Goal: Task Accomplishment & Management: Complete application form

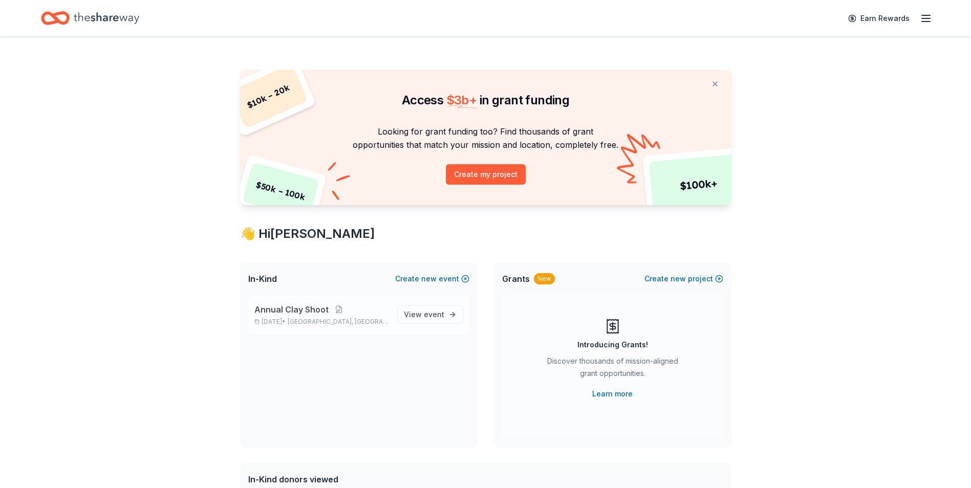
click at [307, 315] on span "Annual Clay Shoot" at bounding box center [291, 309] width 74 height 12
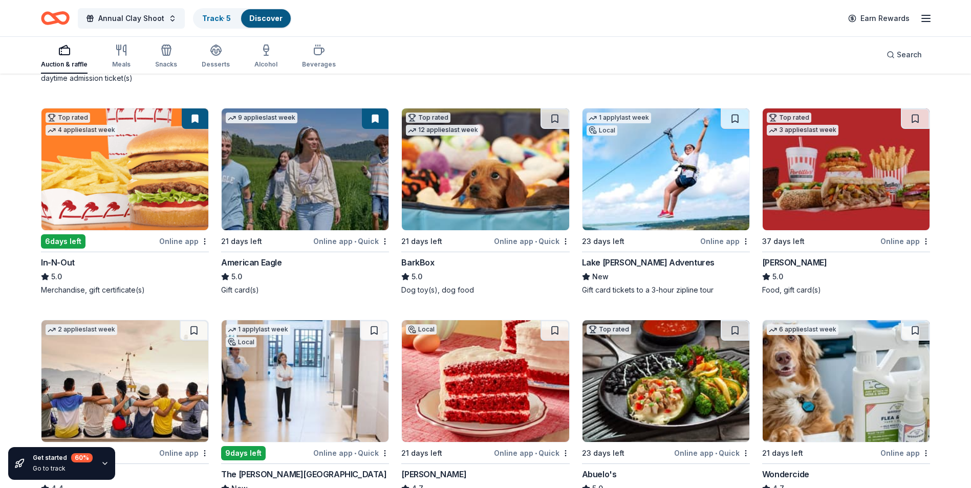
scroll to position [307, 0]
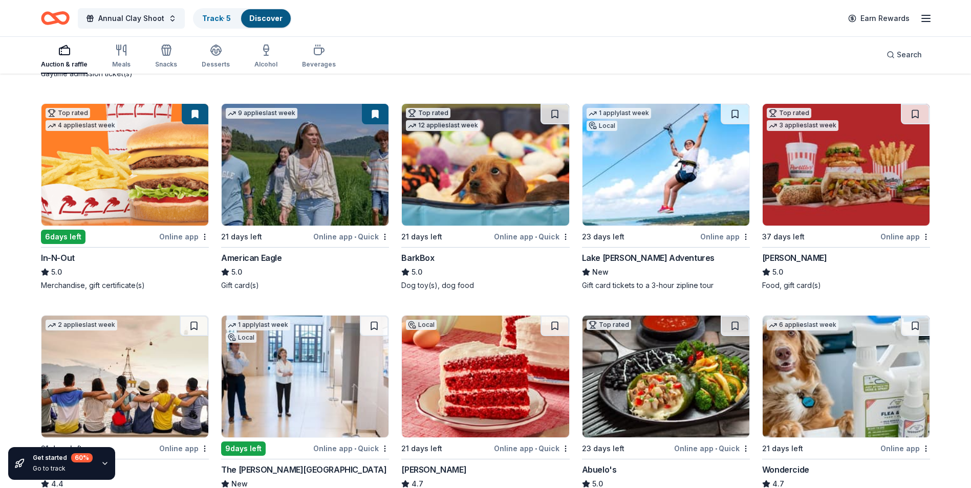
click at [310, 179] on img at bounding box center [305, 165] width 167 height 122
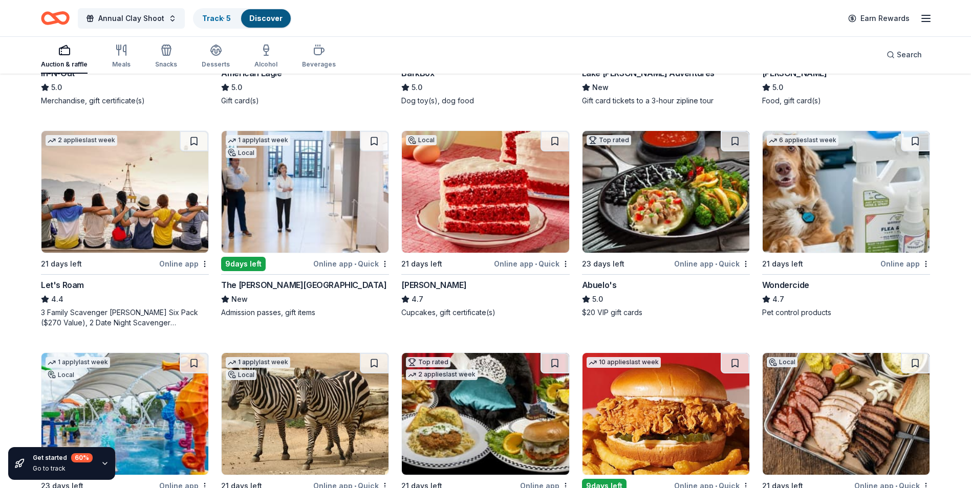
scroll to position [512, 0]
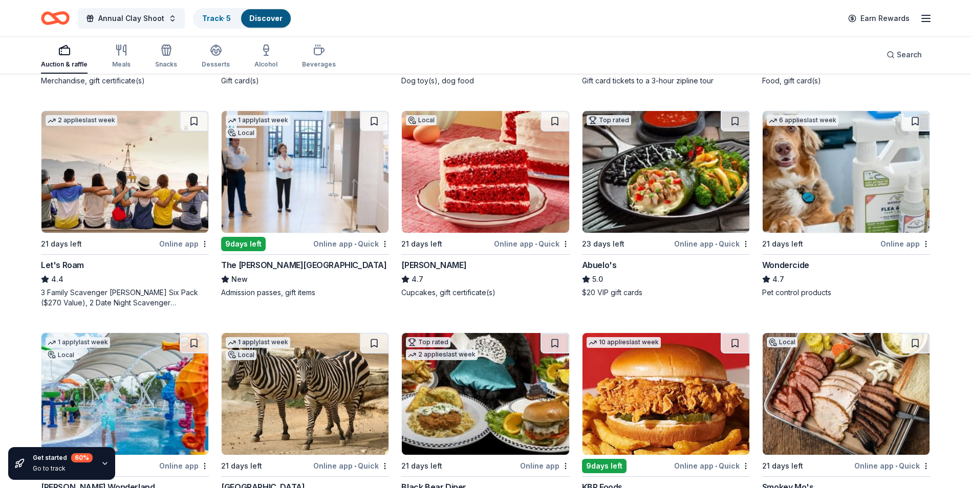
click at [665, 180] on img at bounding box center [665, 172] width 167 height 122
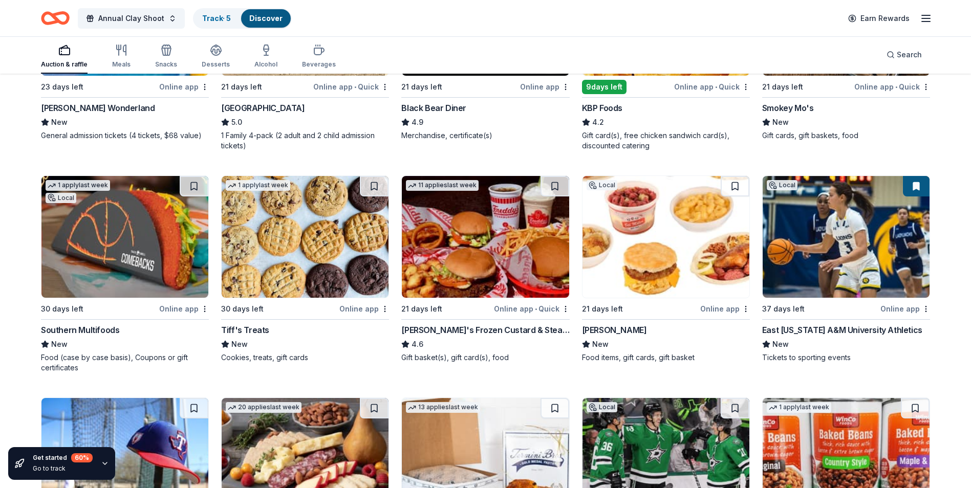
scroll to position [891, 0]
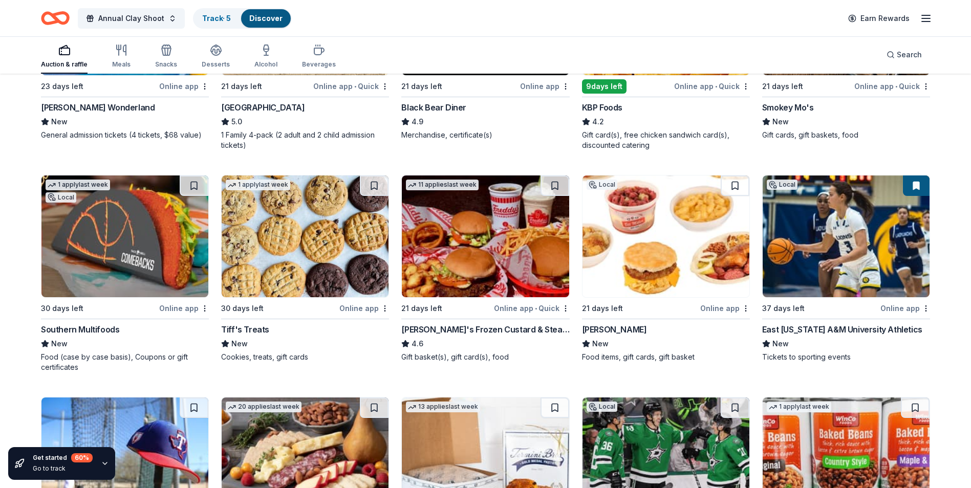
click at [319, 271] on img at bounding box center [305, 237] width 167 height 122
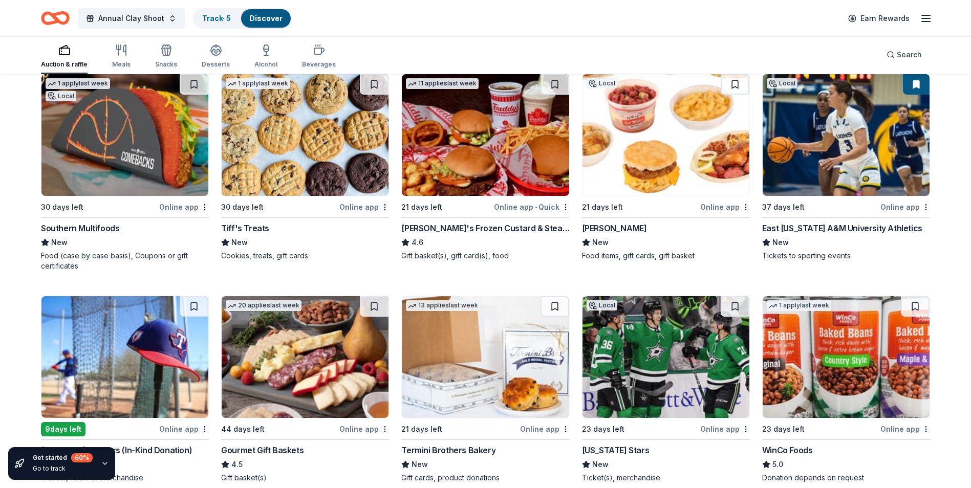
scroll to position [1045, 0]
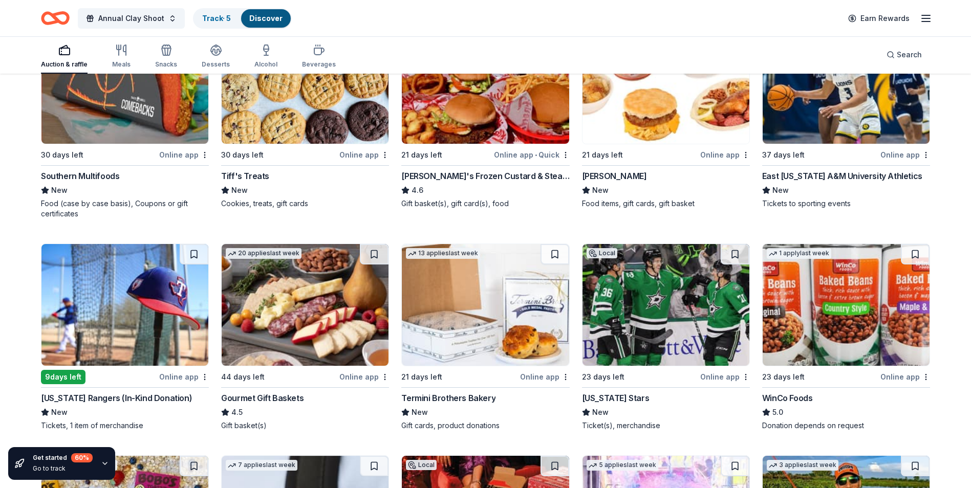
click at [112, 333] on img at bounding box center [124, 305] width 167 height 122
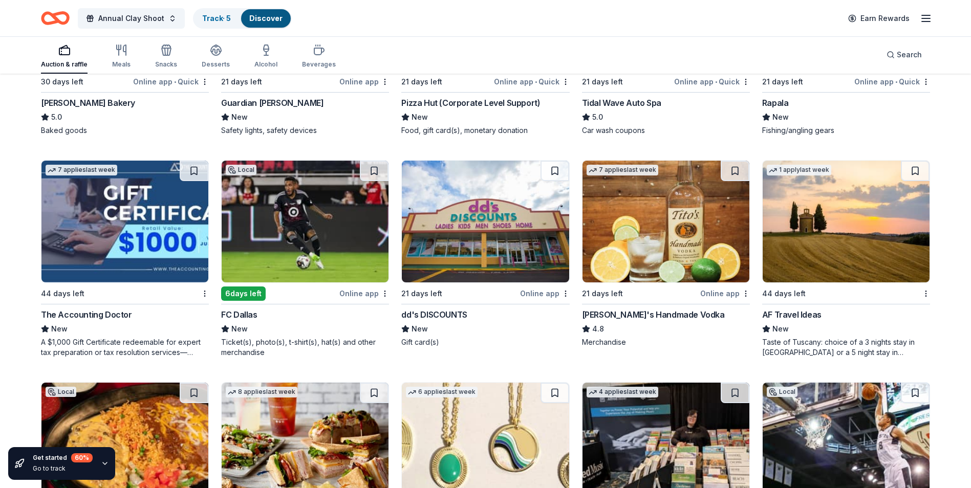
scroll to position [1557, 0]
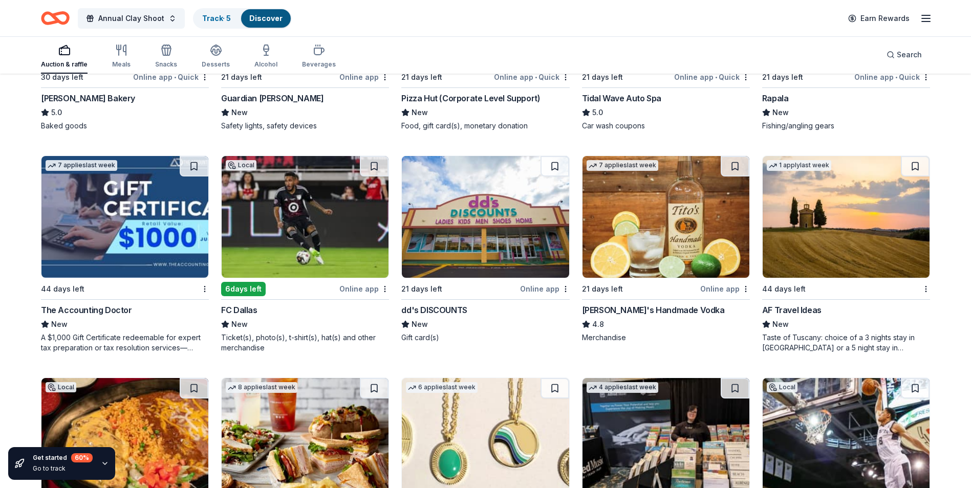
click at [658, 249] on img at bounding box center [665, 217] width 167 height 122
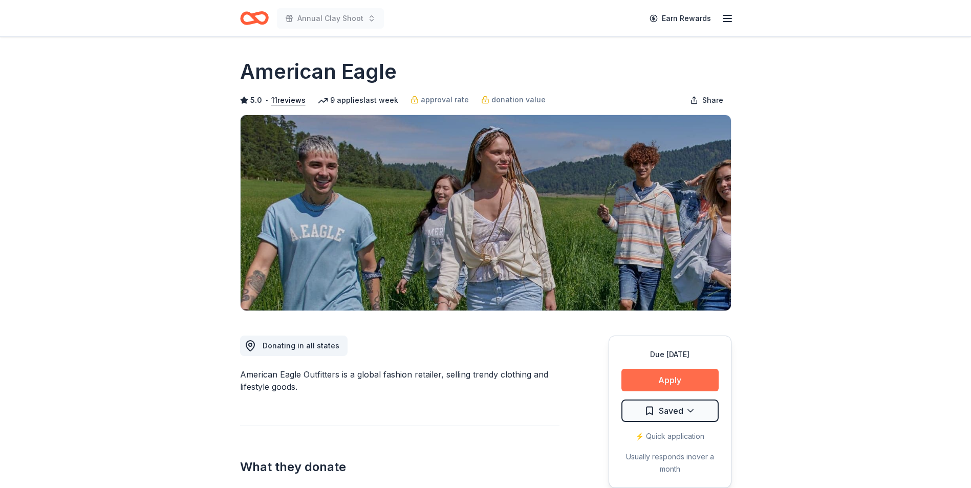
click at [667, 373] on button "Apply" at bounding box center [669, 380] width 97 height 23
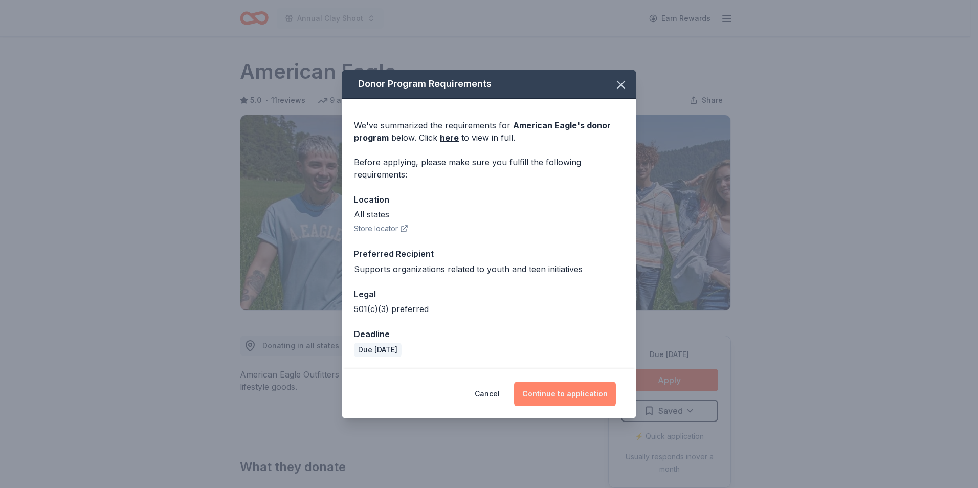
click at [559, 391] on button "Continue to application" at bounding box center [565, 394] width 102 height 25
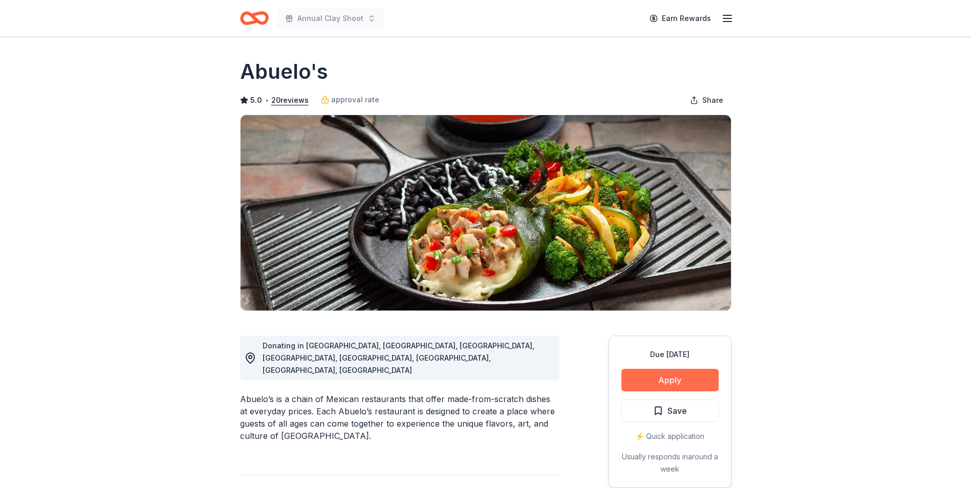
click at [672, 382] on button "Apply" at bounding box center [669, 380] width 97 height 23
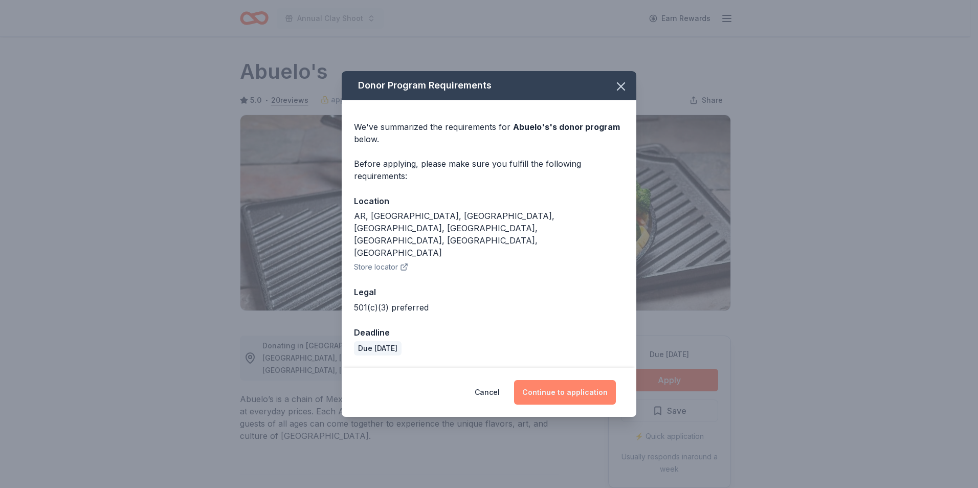
click at [581, 380] on button "Continue to application" at bounding box center [565, 392] width 102 height 25
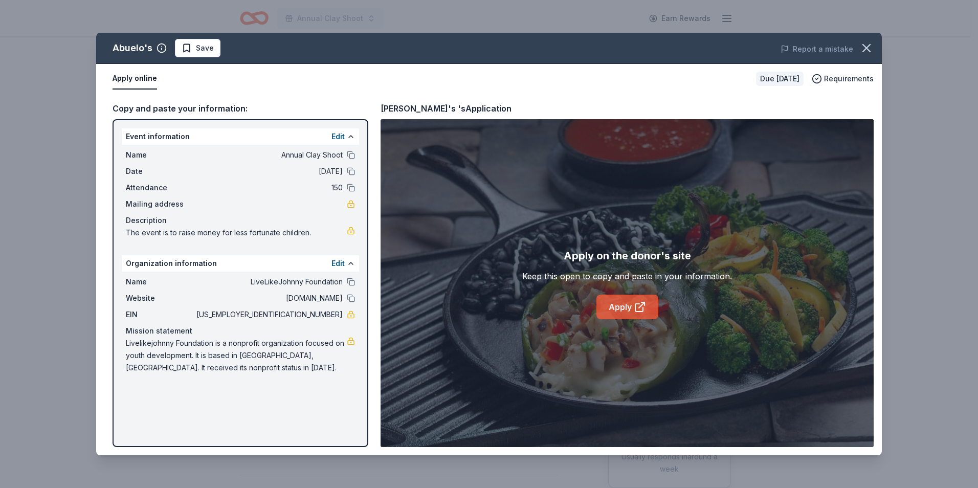
click at [623, 306] on link "Apply" at bounding box center [628, 307] width 62 height 25
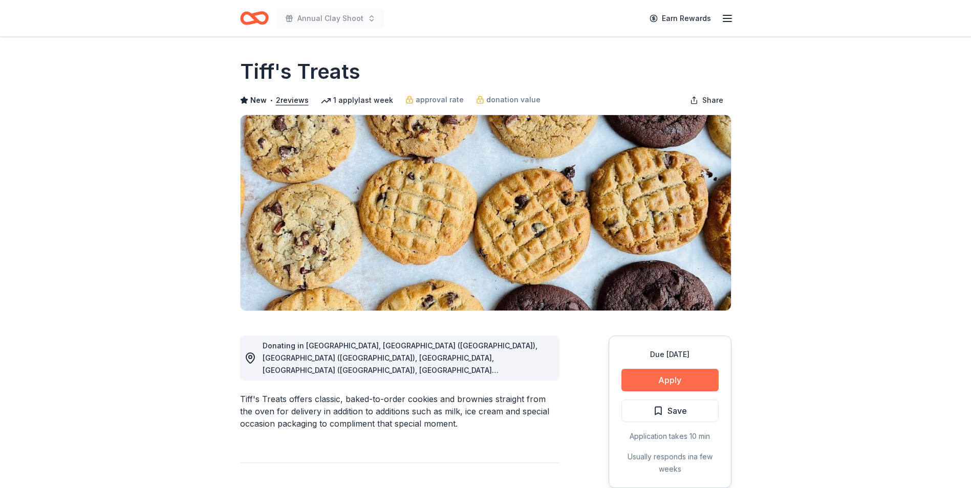
click at [669, 379] on button "Apply" at bounding box center [669, 380] width 97 height 23
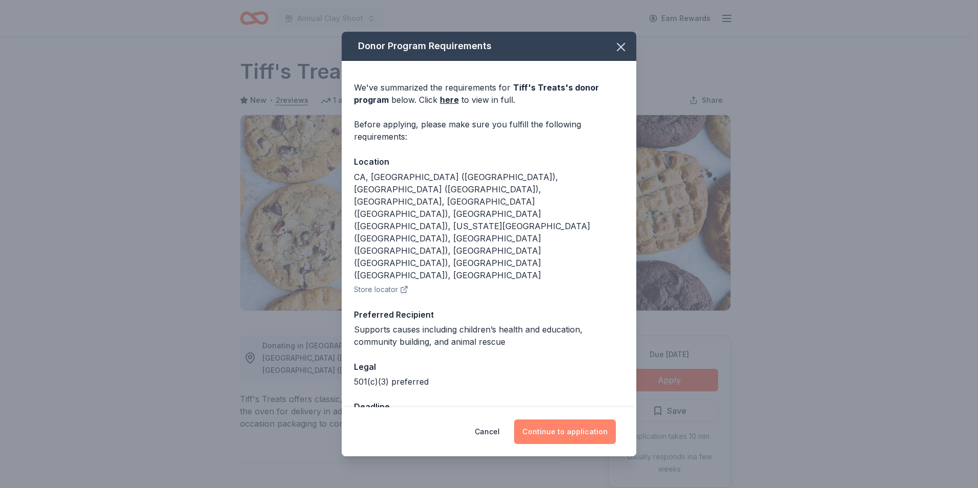
click at [571, 420] on button "Continue to application" at bounding box center [565, 432] width 102 height 25
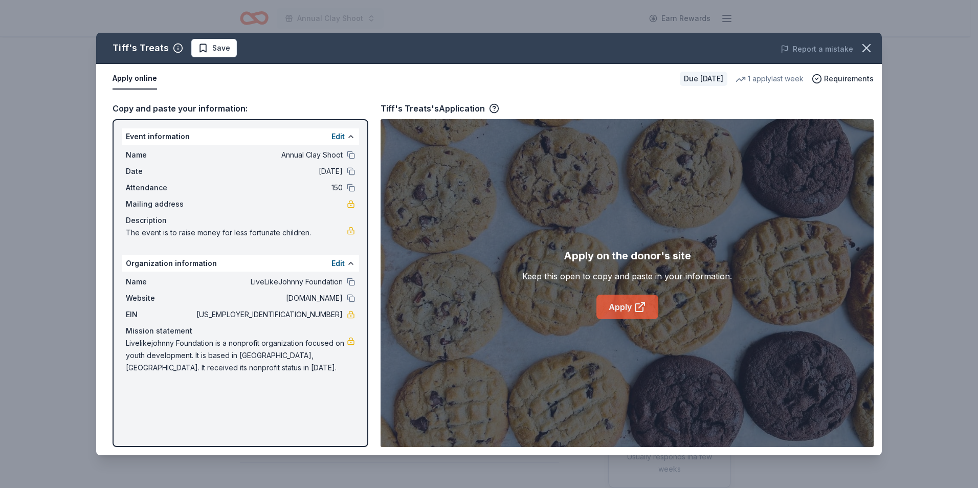
click at [628, 310] on link "Apply" at bounding box center [628, 307] width 62 height 25
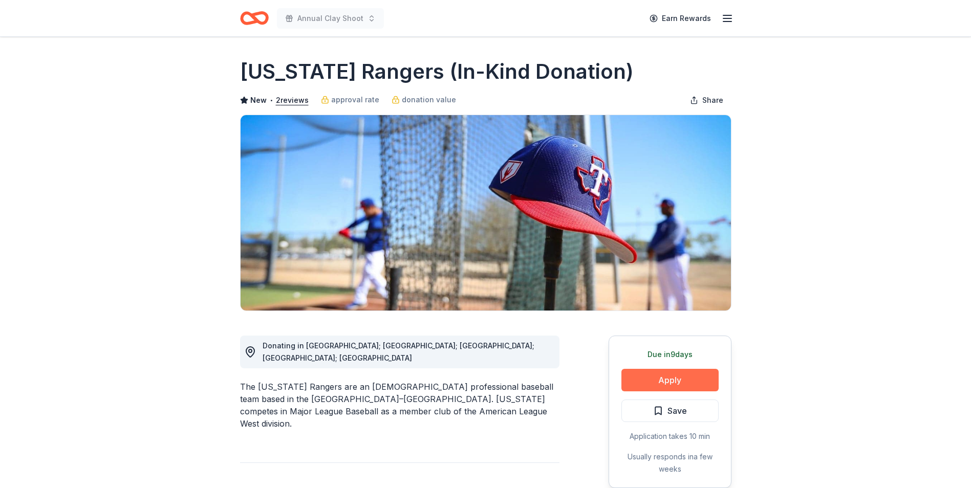
click at [676, 382] on button "Apply" at bounding box center [669, 380] width 97 height 23
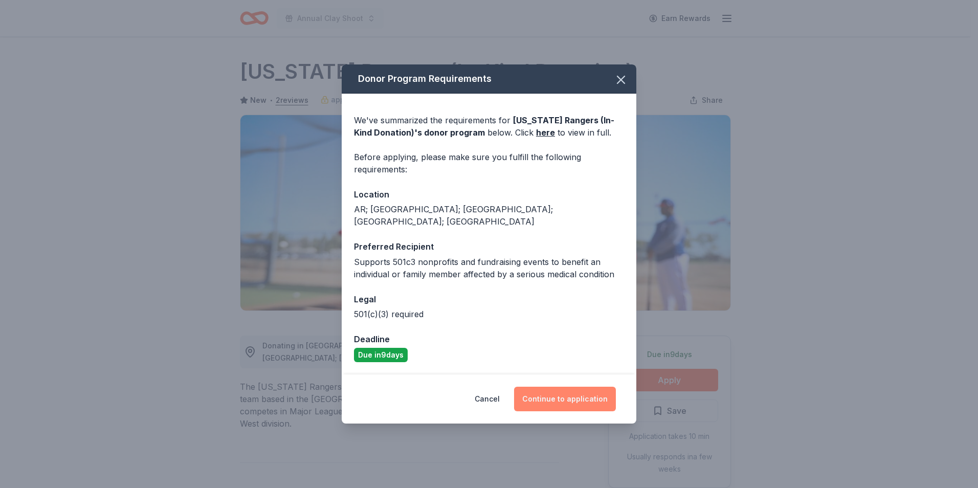
click at [566, 392] on button "Continue to application" at bounding box center [565, 399] width 102 height 25
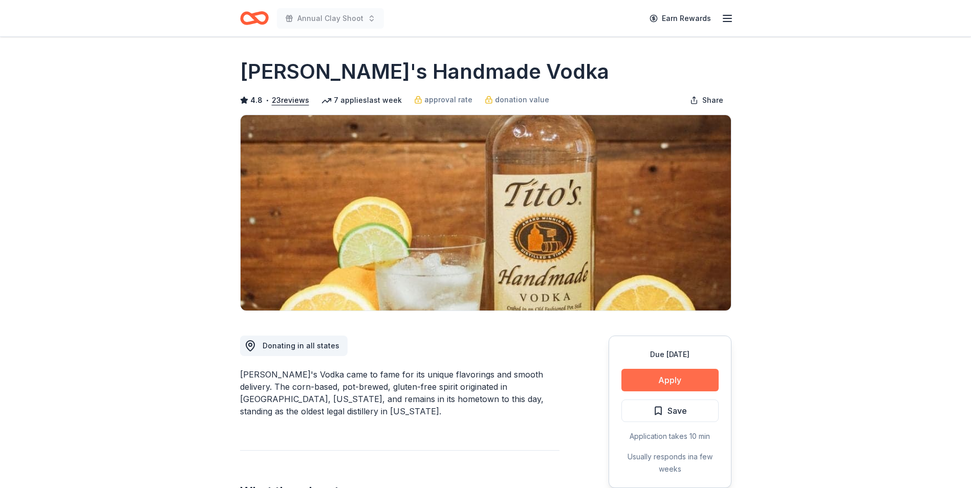
click at [681, 377] on button "Apply" at bounding box center [669, 380] width 97 height 23
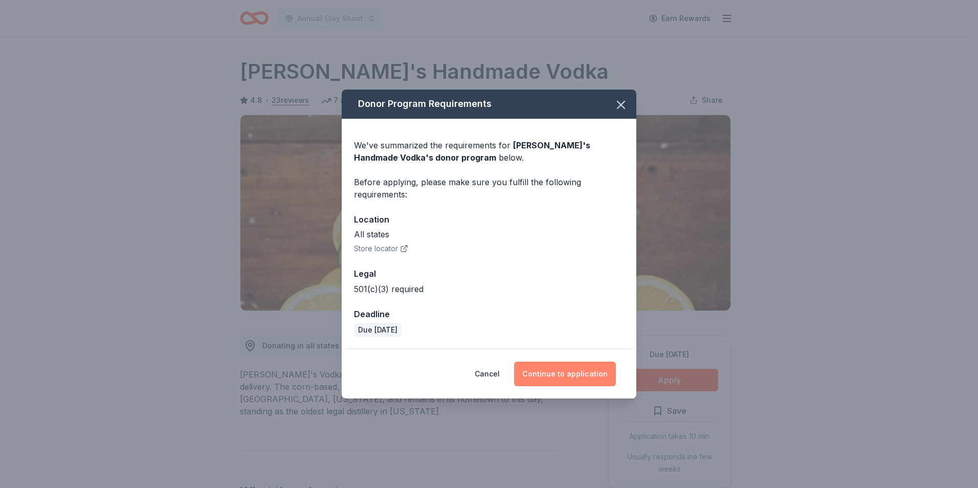
click at [570, 371] on button "Continue to application" at bounding box center [565, 374] width 102 height 25
